Goal: Task Accomplishment & Management: Manage account settings

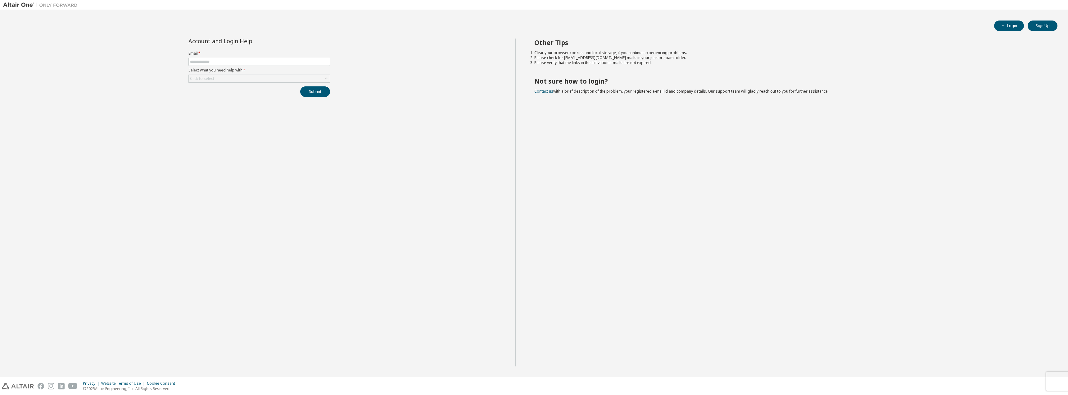
click at [225, 61] on input "text" at bounding box center [259, 61] width 138 height 5
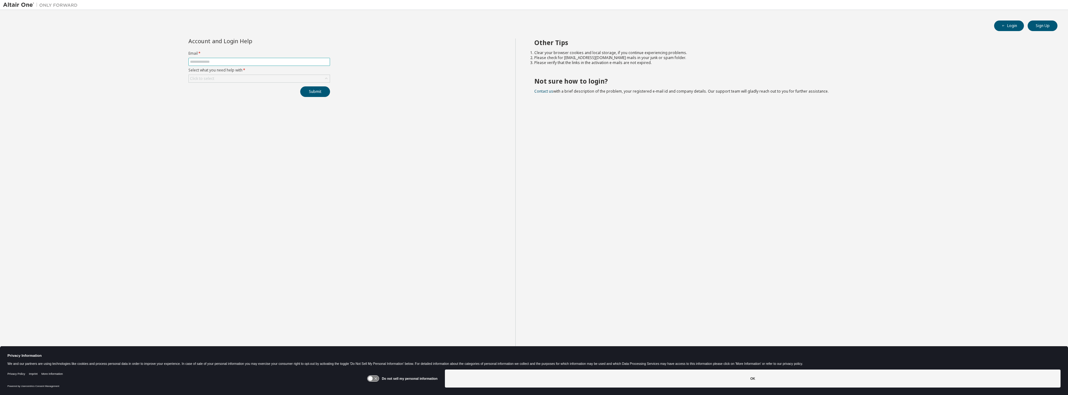
click at [197, 62] on input "text" at bounding box center [259, 61] width 138 height 5
type input "**********"
click at [212, 78] on div "Click to select" at bounding box center [202, 78] width 24 height 5
click at [226, 96] on li "I forgot my password" at bounding box center [259, 96] width 140 height 8
click at [308, 91] on button "Submit" at bounding box center [315, 91] width 30 height 11
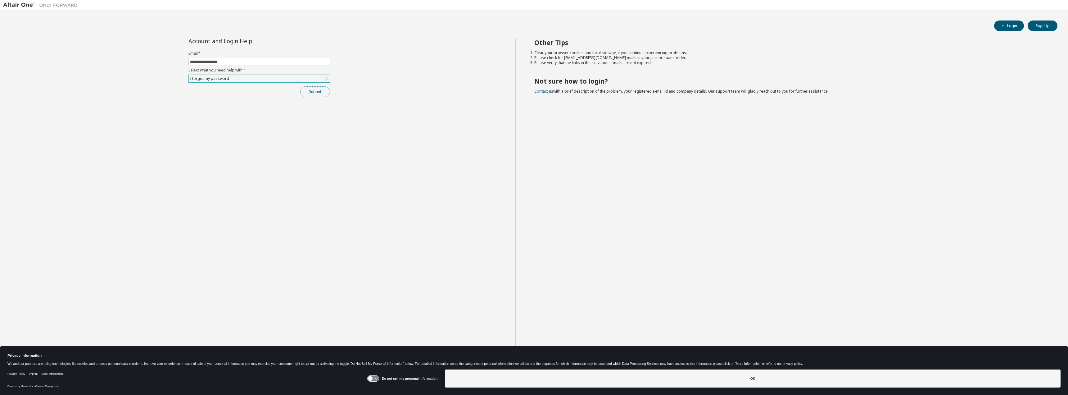
click at [316, 95] on button "Submit" at bounding box center [315, 91] width 30 height 11
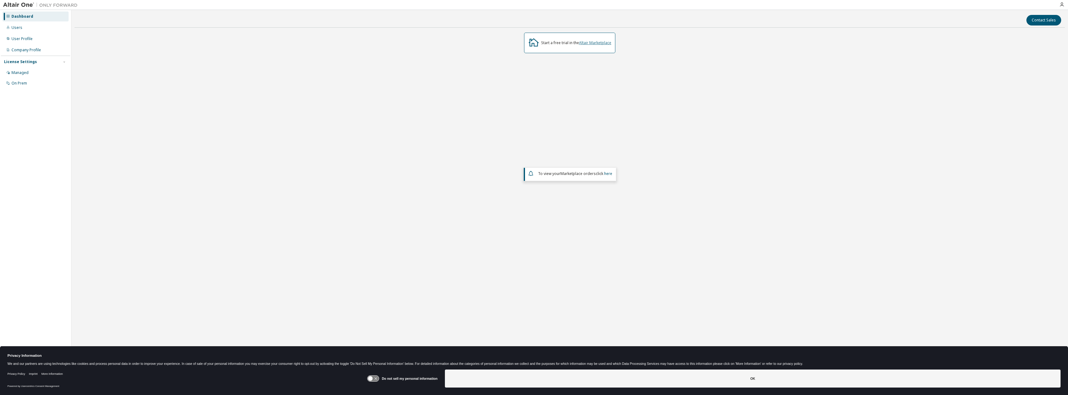
click at [600, 42] on link "Altair Marketplace" at bounding box center [595, 42] width 32 height 5
